Goal: Task Accomplishment & Management: Complete application form

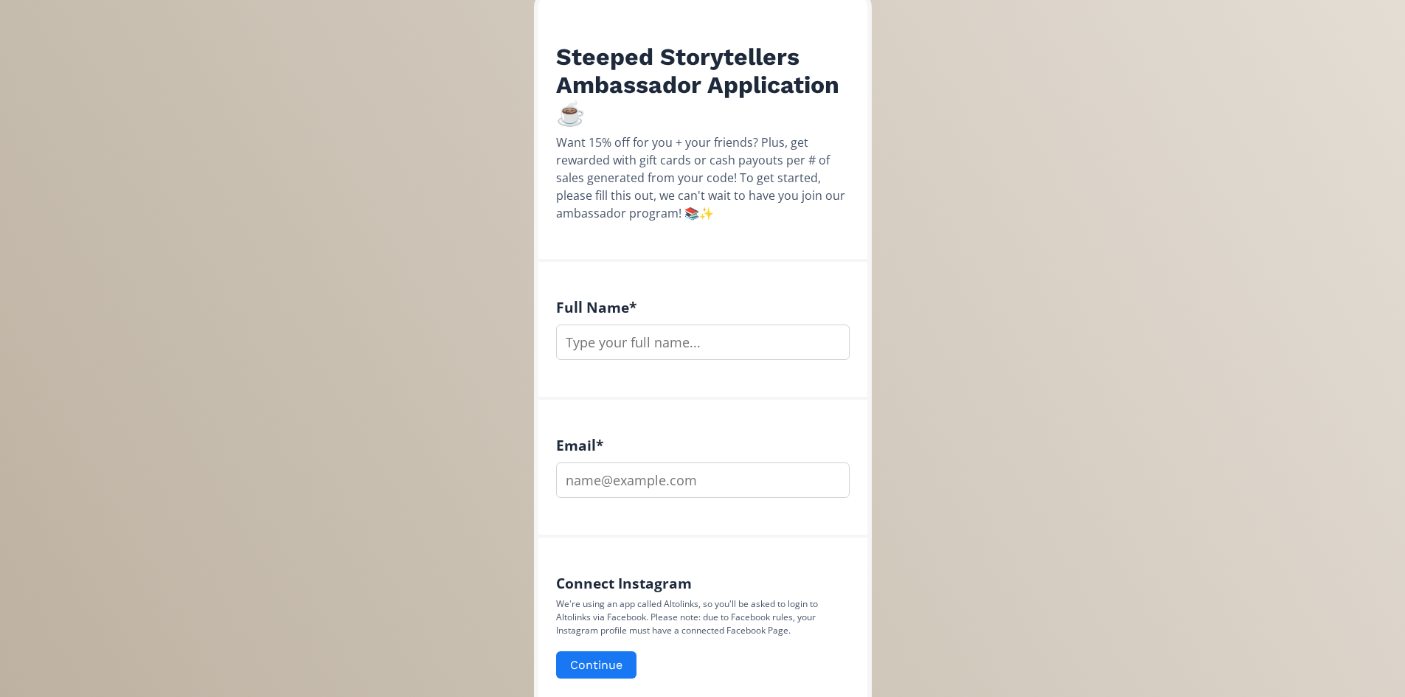
scroll to position [277, 0]
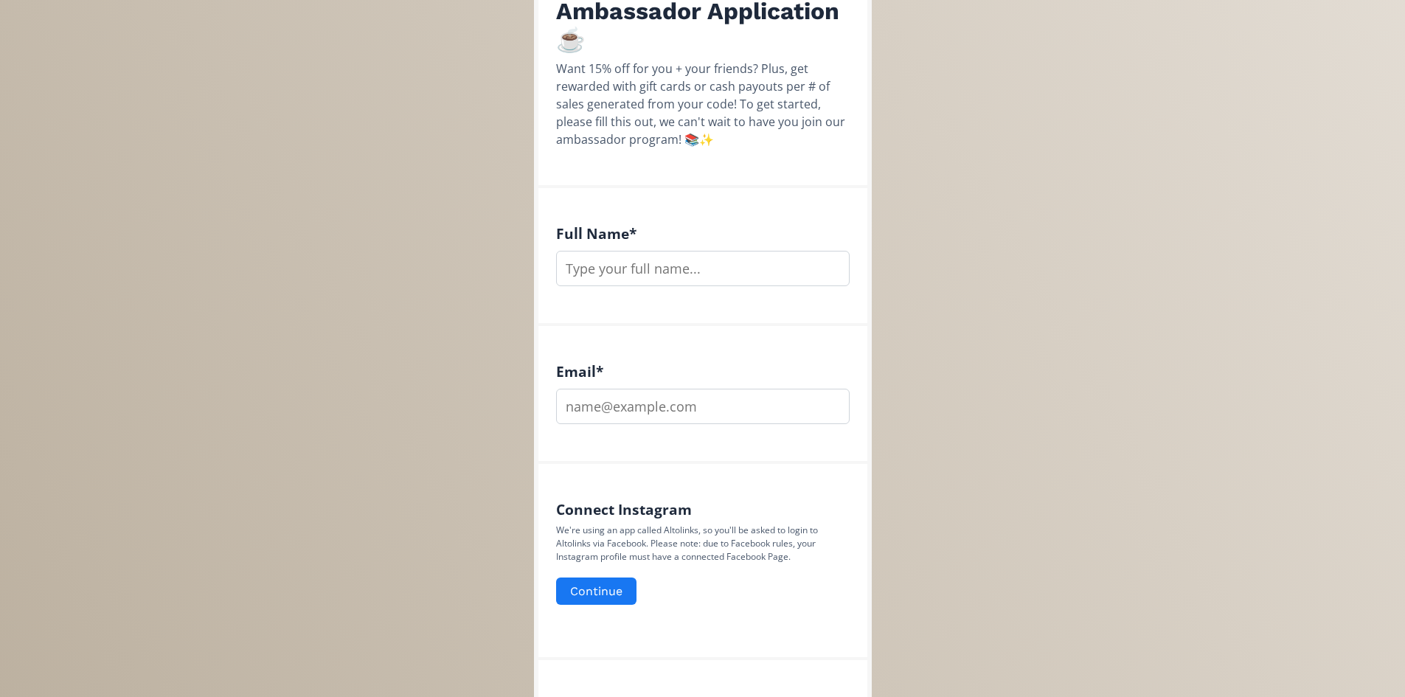
click at [672, 257] on input "text" at bounding box center [703, 268] width 294 height 35
type input "Facts and Fables Podcast"
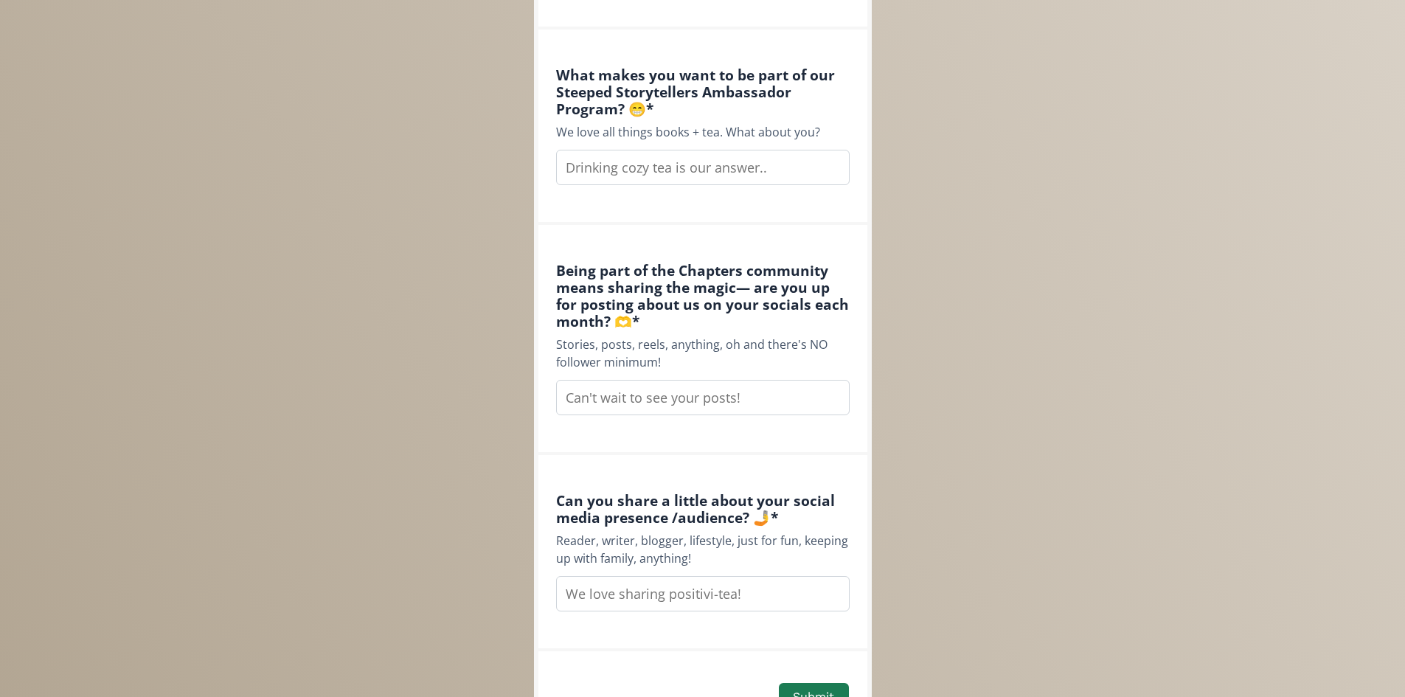
scroll to position [1089, 0]
type input "[EMAIL_ADDRESS][DOMAIN_NAME]"
click at [659, 398] on input "text" at bounding box center [703, 395] width 294 height 35
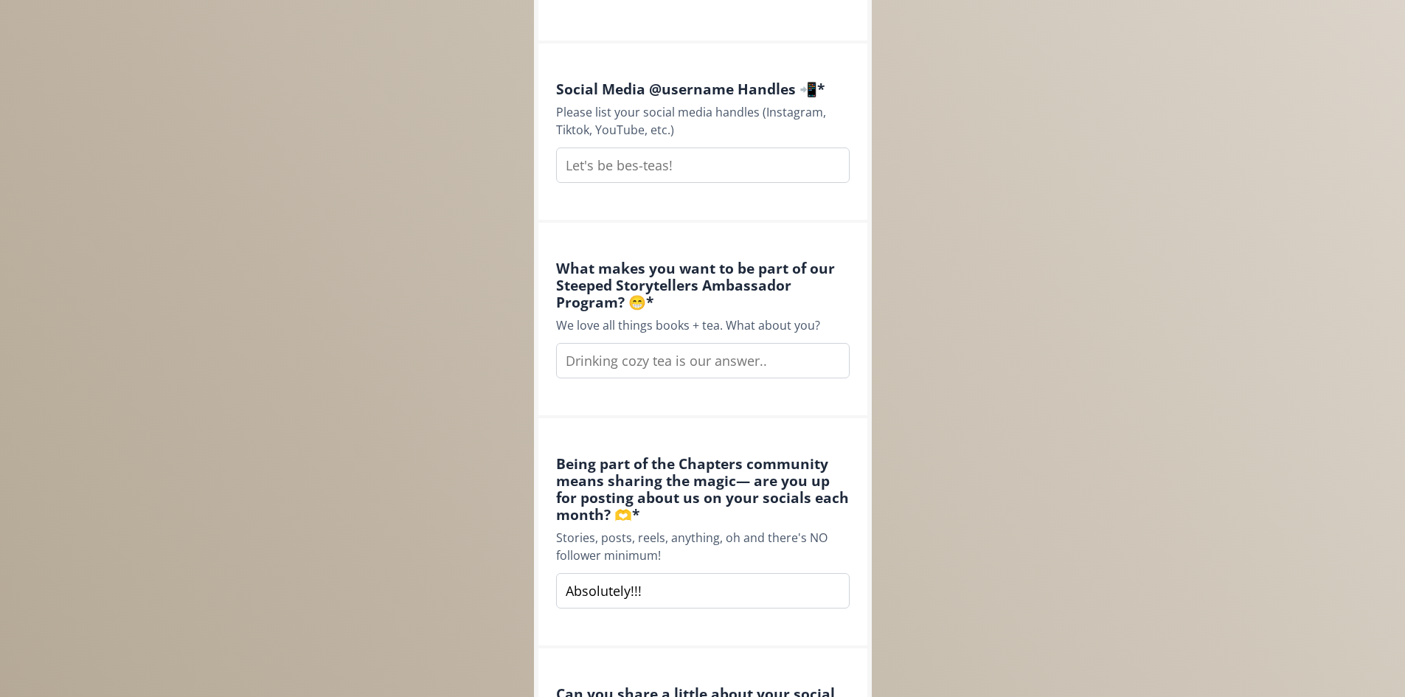
scroll to position [868, 0]
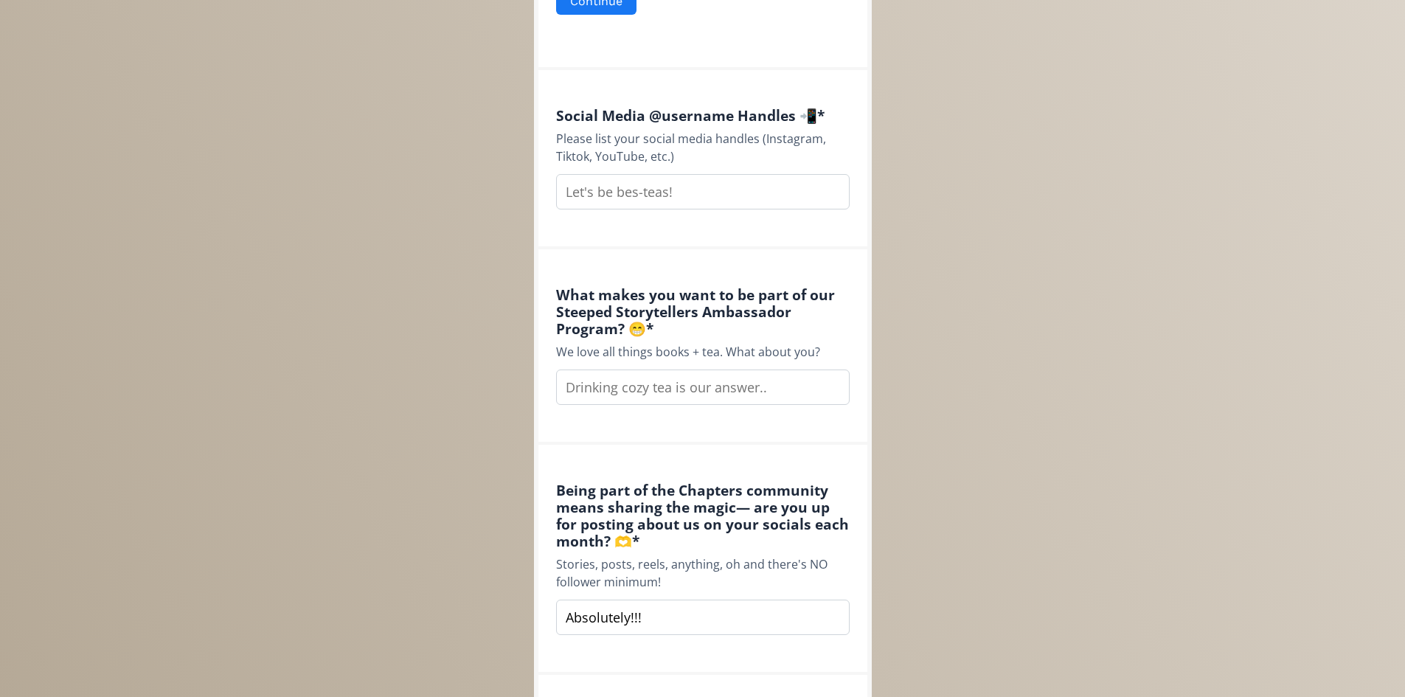
type input "Absolutely!!!"
click at [1283, 345] on div "Steeped Storytellers Ambassador Application ☕️ Want 15% off for you + your frie…" at bounding box center [702, 98] width 1427 height 1933
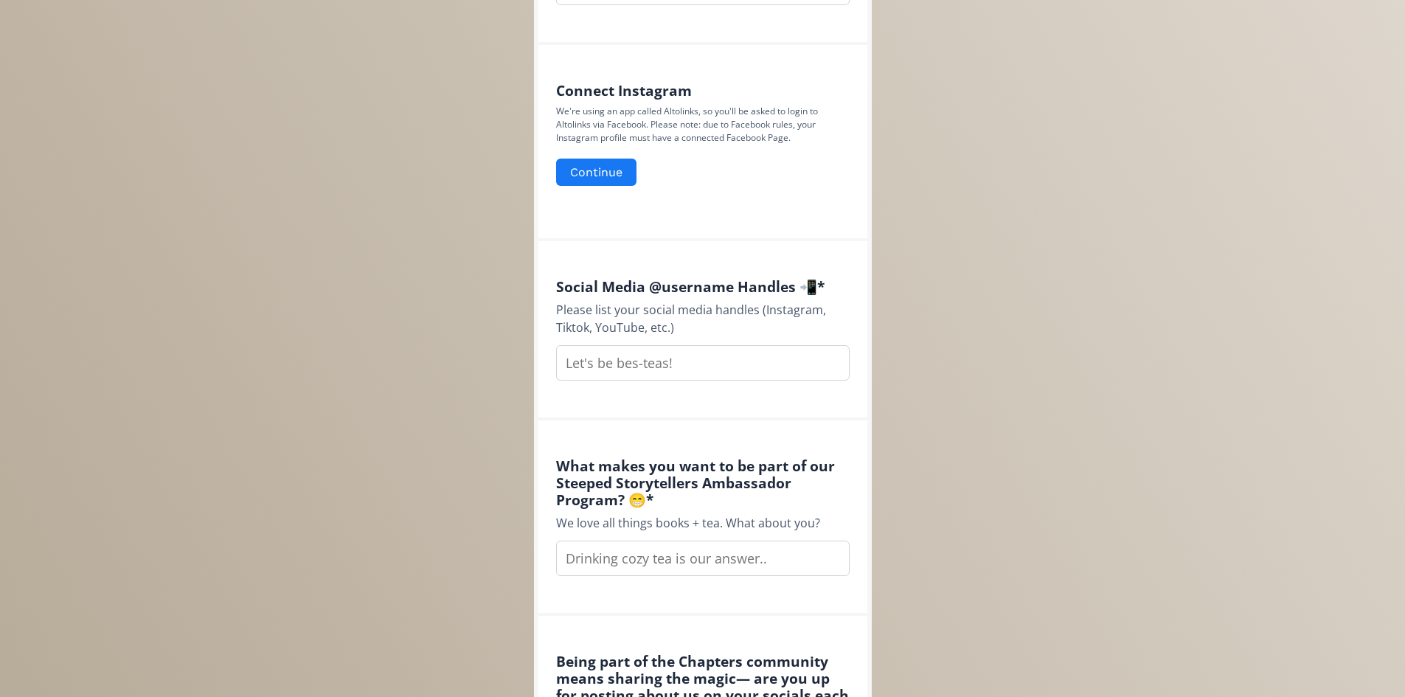
scroll to position [720, 0]
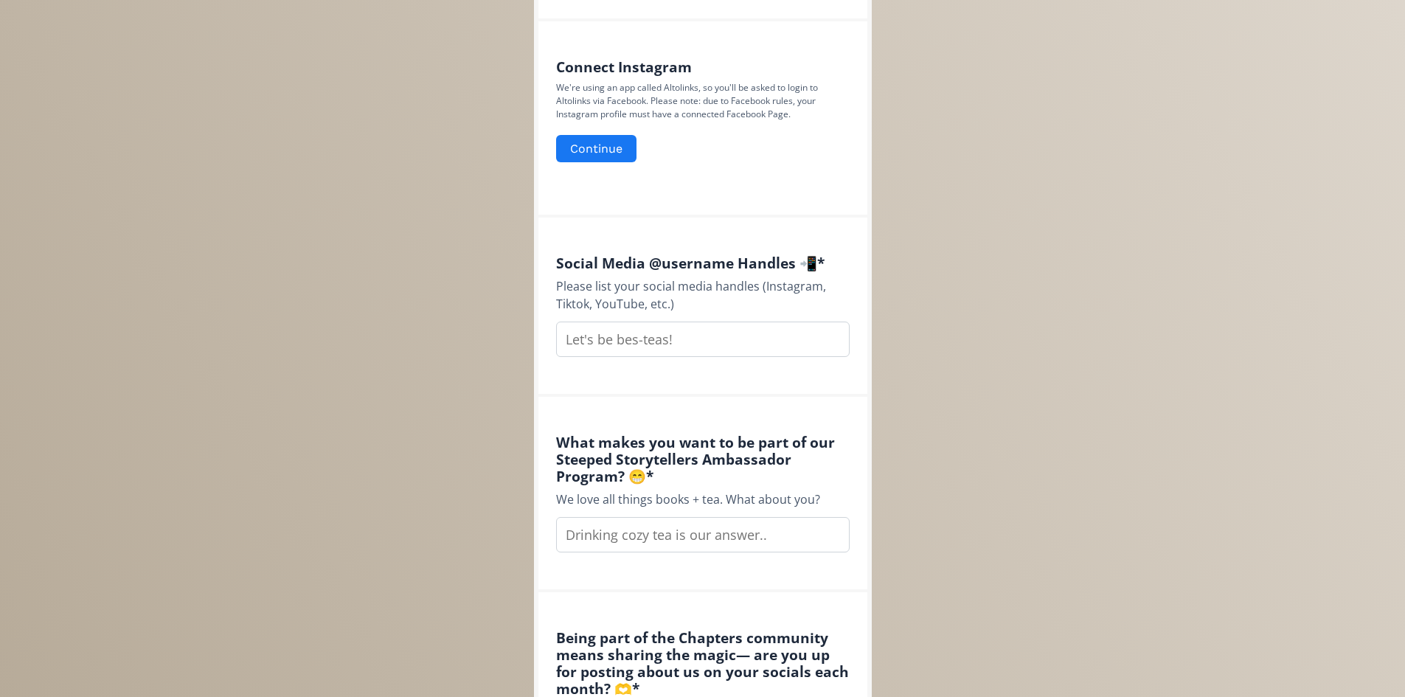
click at [723, 340] on input "text" at bounding box center [703, 339] width 294 height 35
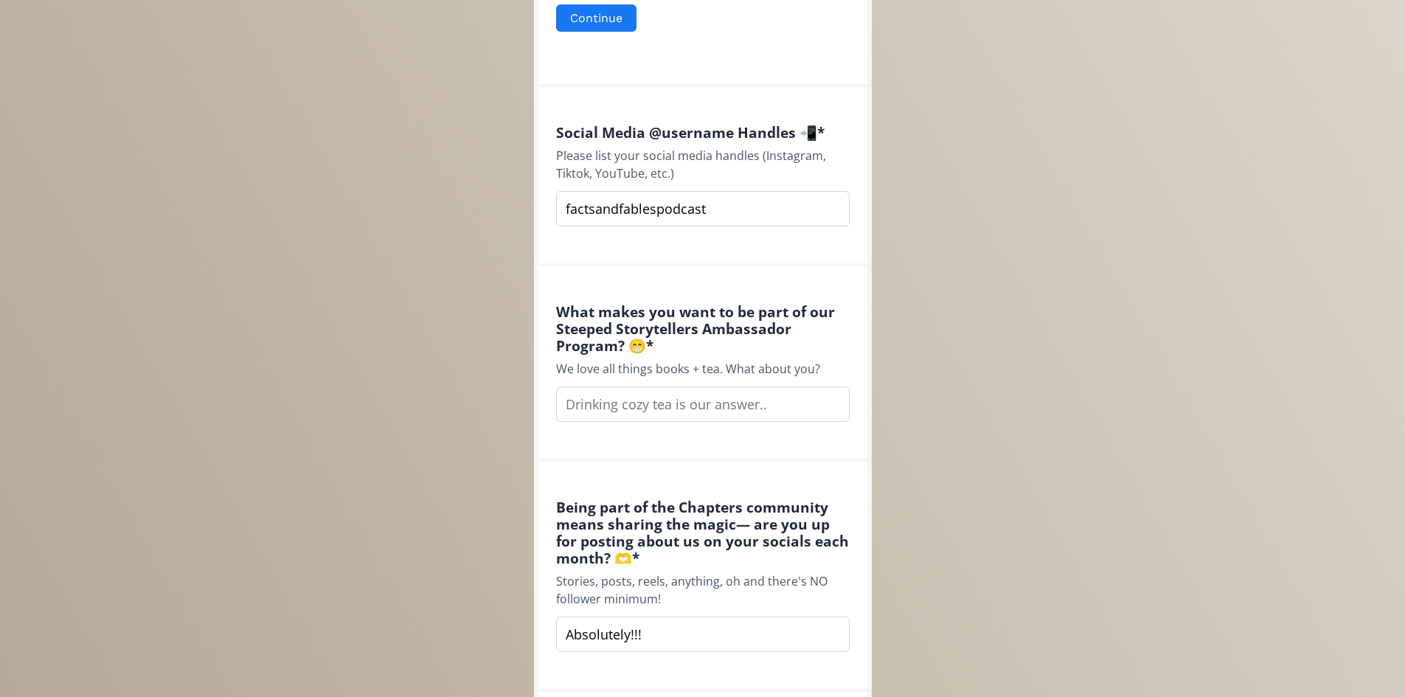
scroll to position [868, 0]
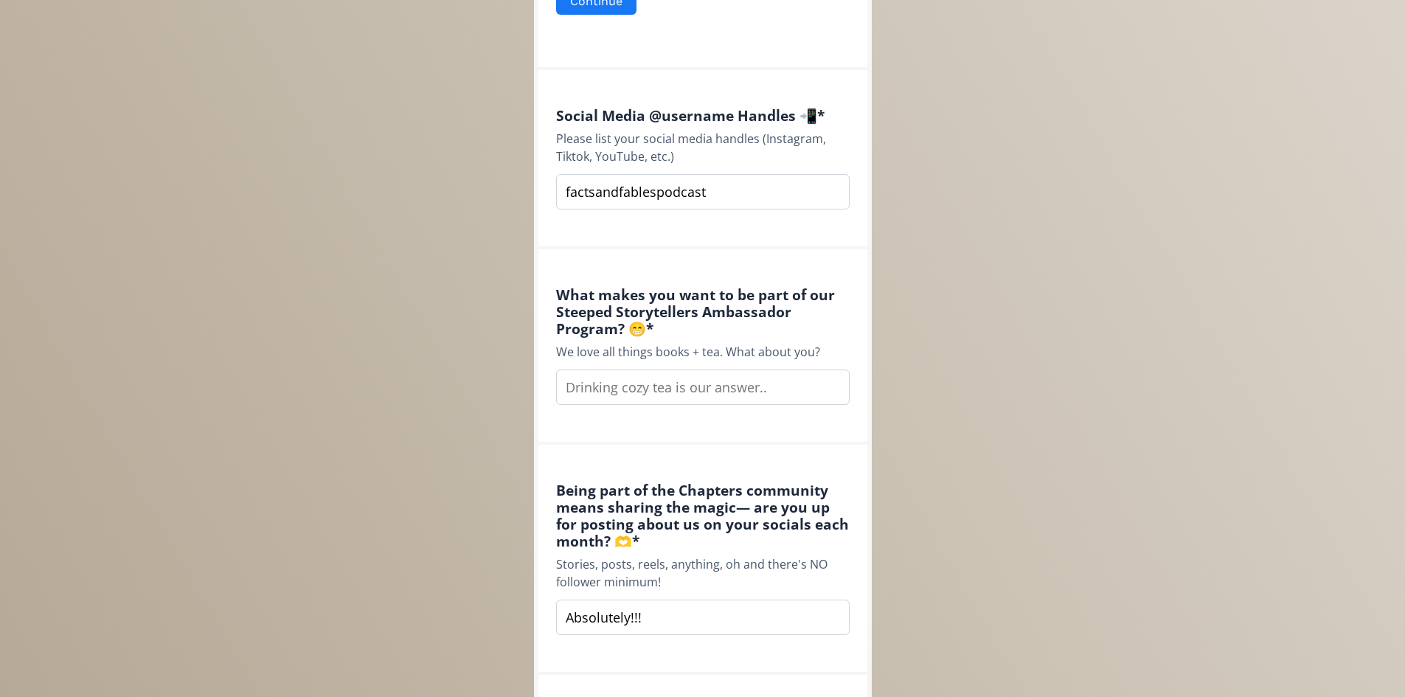
type input "factsandfablespodcast"
click at [713, 387] on input "text" at bounding box center [703, 387] width 294 height 35
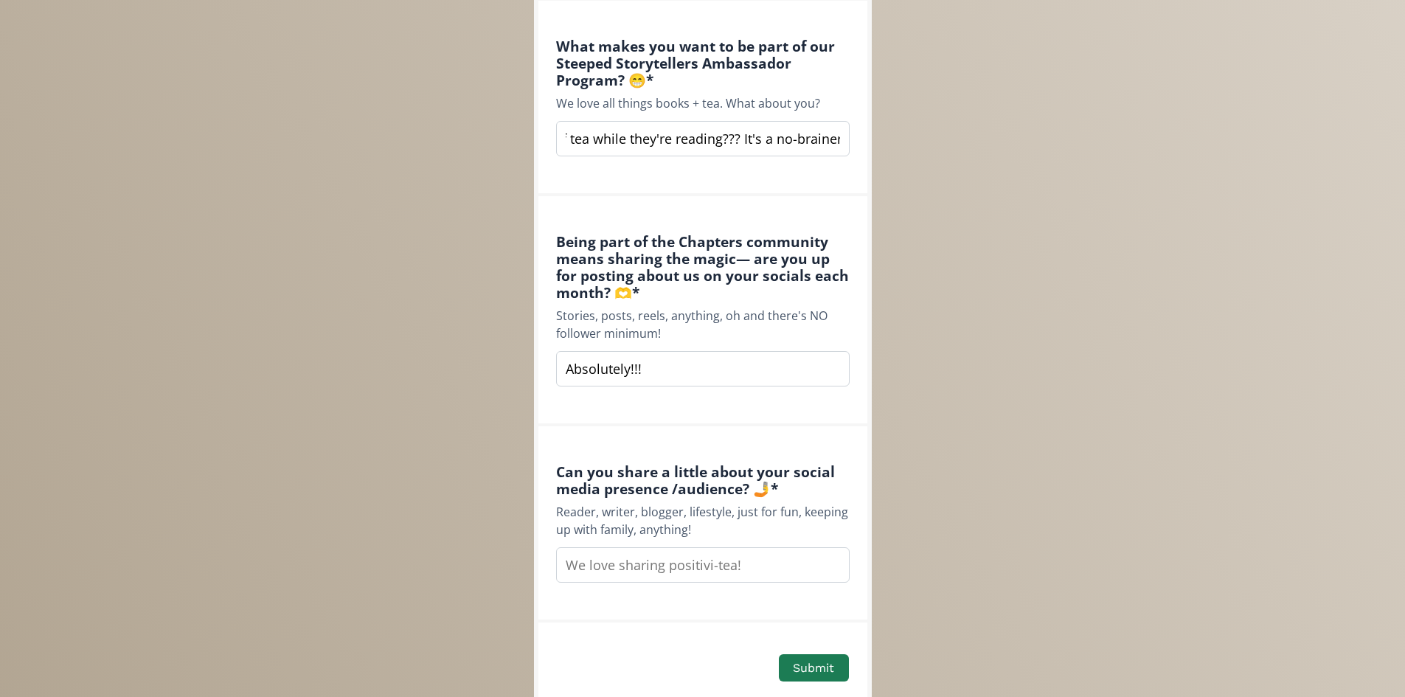
scroll to position [1163, 0]
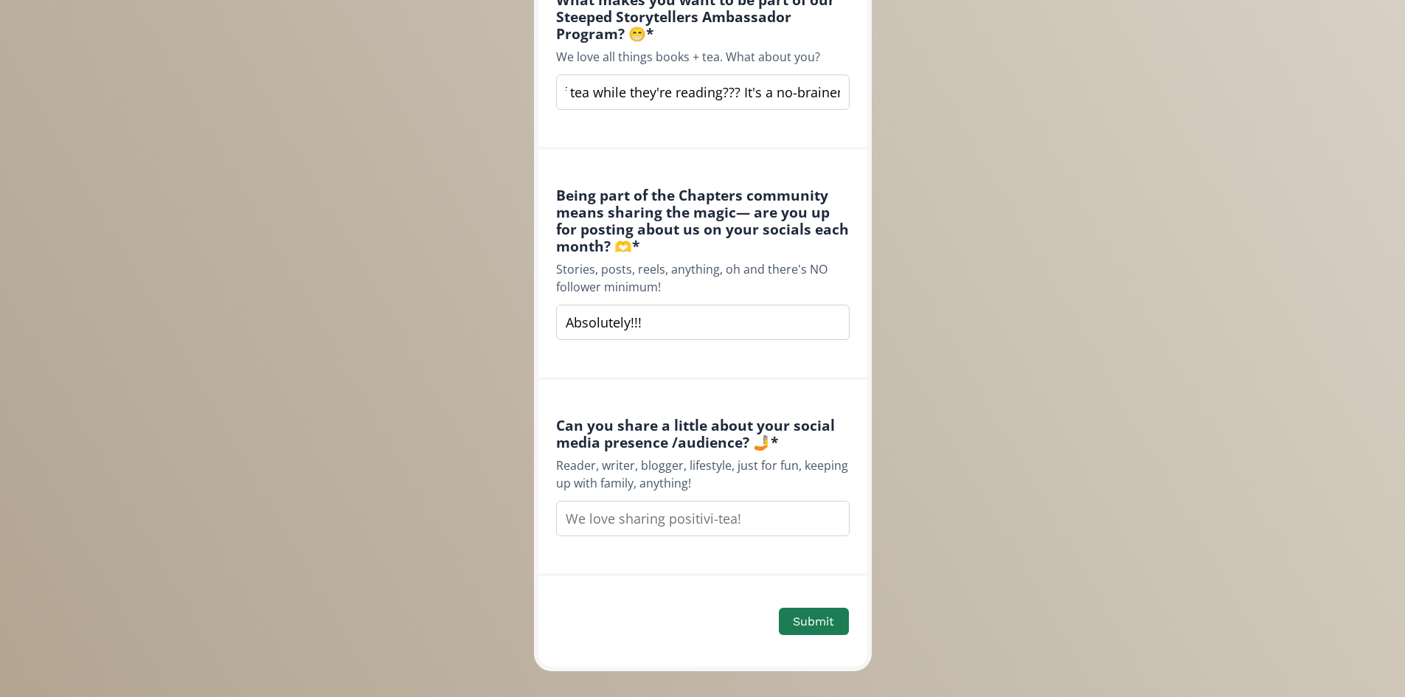
type input "We do a weekly book review podcast and who doesn't want a cozy mug of tea while…"
click at [757, 513] on input "text" at bounding box center [703, 518] width 294 height 35
drag, startPoint x: 757, startPoint y: 513, endPoint x: 875, endPoint y: 522, distance: 118.3
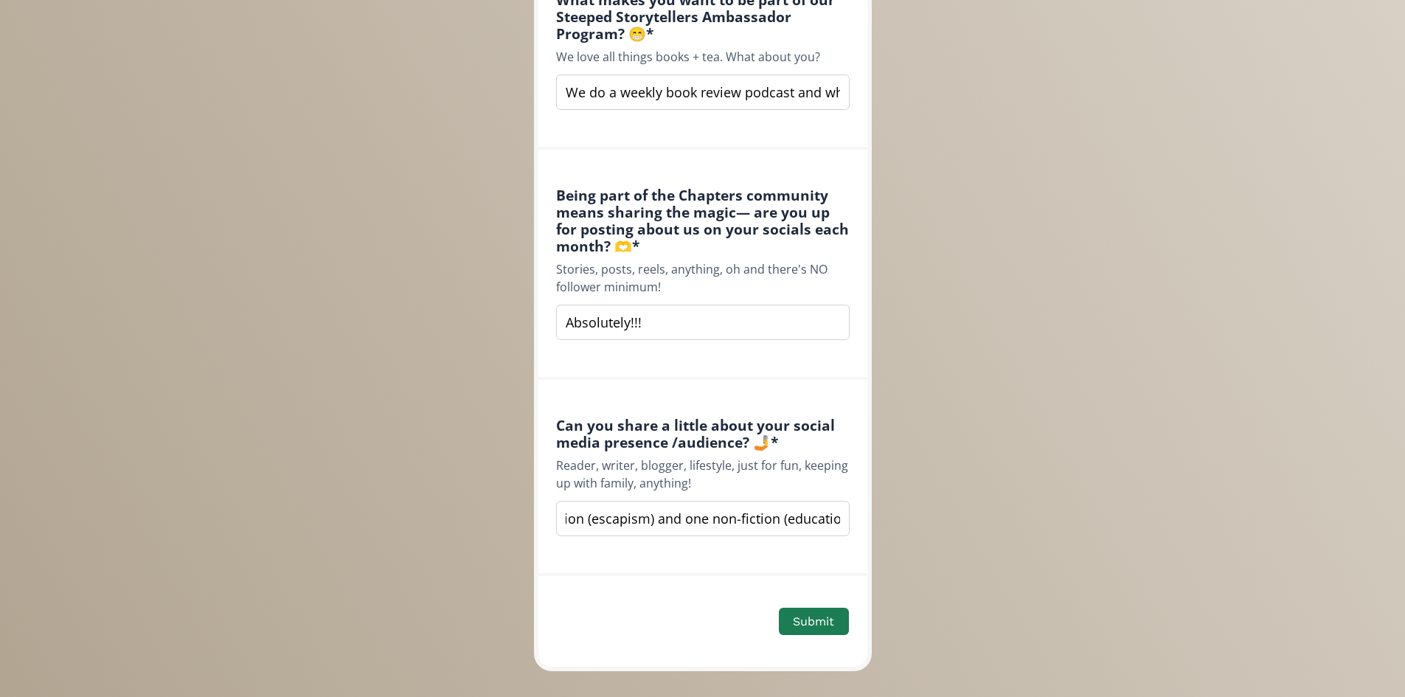
click at [839, 521] on input "We are part of the bookish podcast community and are most active on Instagram. …" at bounding box center [703, 518] width 294 height 35
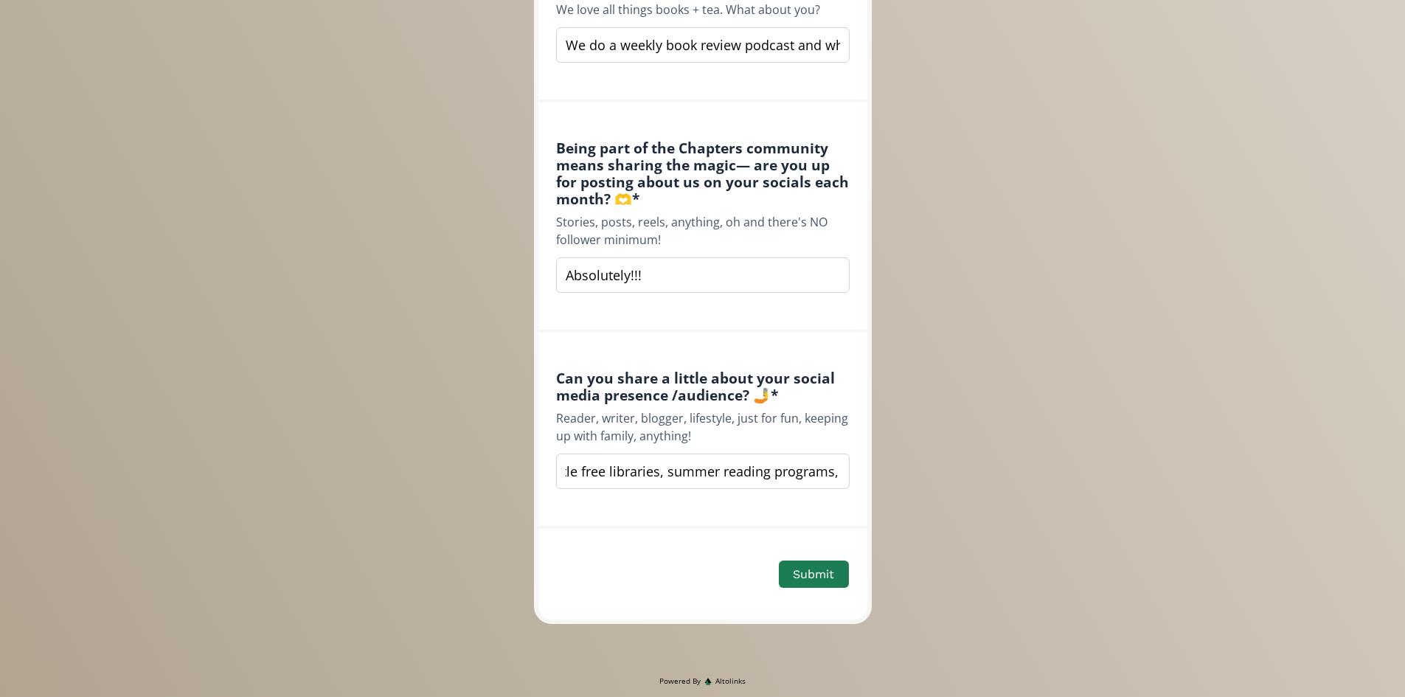
scroll to position [1236, 0]
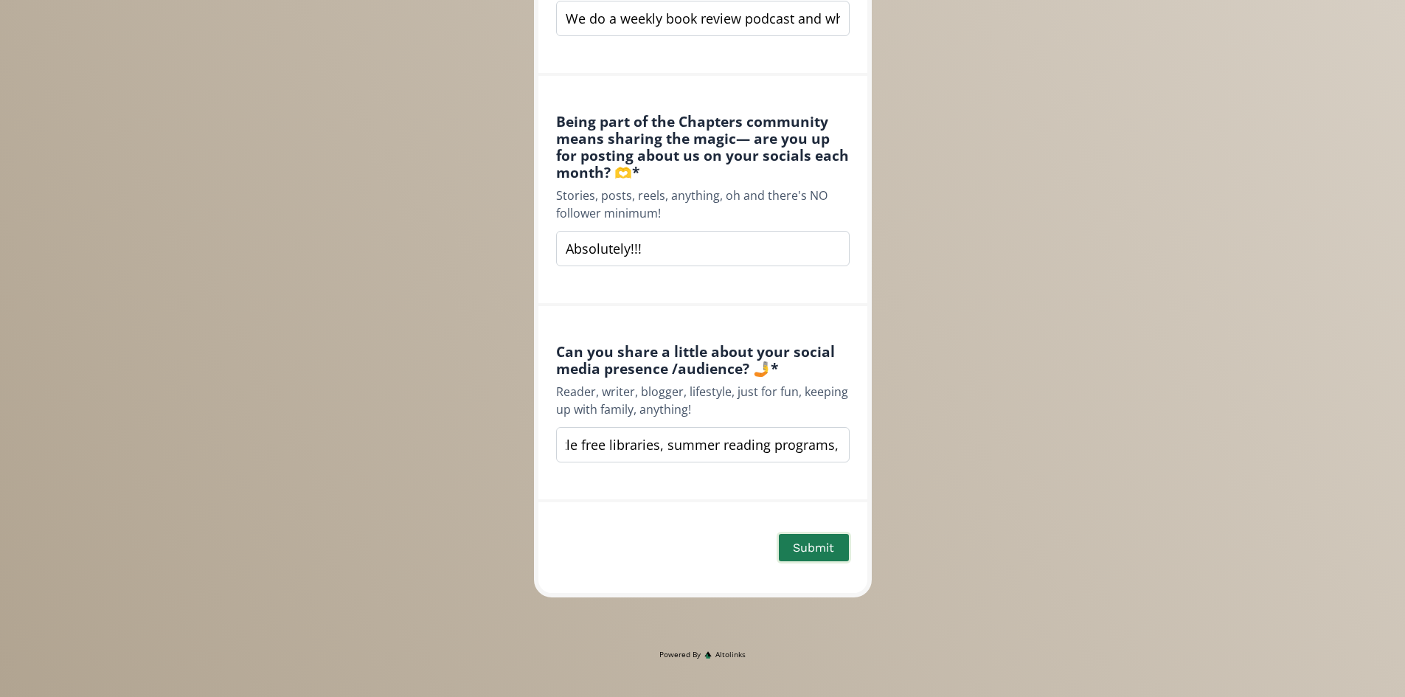
type input "We are part of the bookish podcast community and are most active on Instagram. …"
click at [834, 547] on button "Submit" at bounding box center [814, 548] width 74 height 32
